Goal: Task Accomplishment & Management: Use online tool/utility

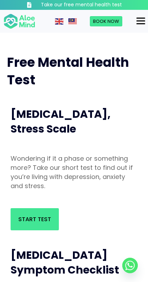
scroll to position [0, 0]
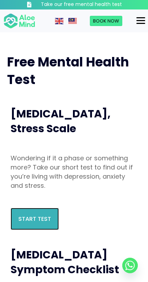
click at [25, 216] on span "Start Test" at bounding box center [34, 219] width 33 height 8
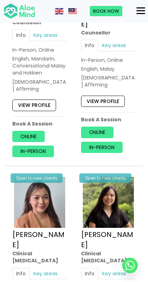
scroll to position [1530, 0]
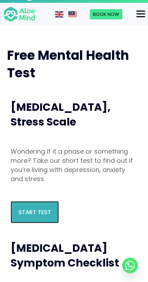
click at [25, 210] on span "Start Test" at bounding box center [34, 212] width 33 height 8
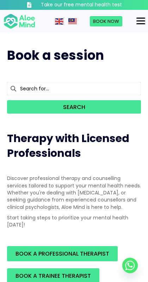
click at [140, 20] on div "Menu" at bounding box center [140, 20] width 9 height 1
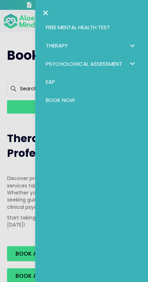
click at [24, 170] on div at bounding box center [74, 141] width 148 height 282
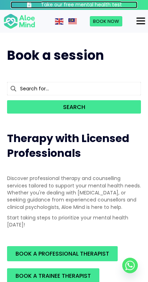
click at [32, 7] on span at bounding box center [29, 5] width 6 height 6
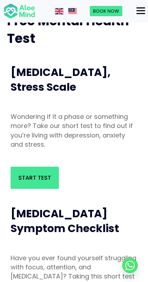
scroll to position [40, 0]
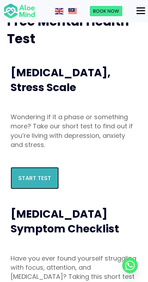
click at [19, 180] on span "Start Test" at bounding box center [34, 178] width 33 height 8
